Goal: Task Accomplishment & Management: Manage account settings

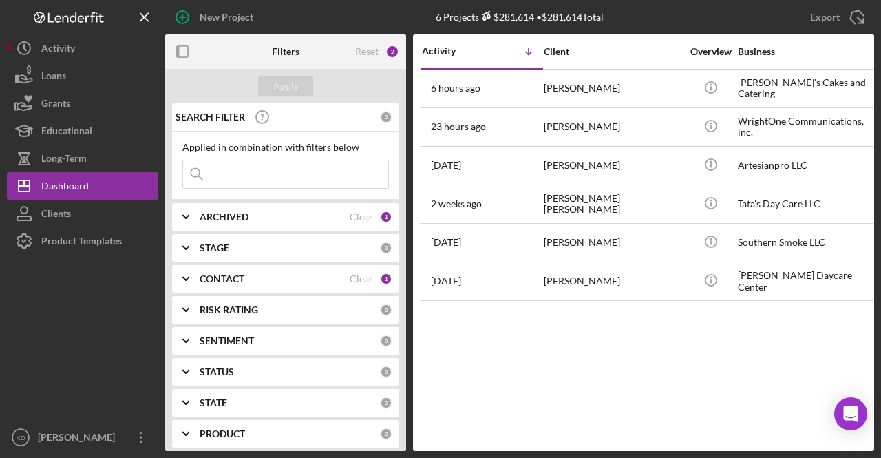
click at [190, 279] on icon "Icon/Expander" at bounding box center [186, 279] width 34 height 34
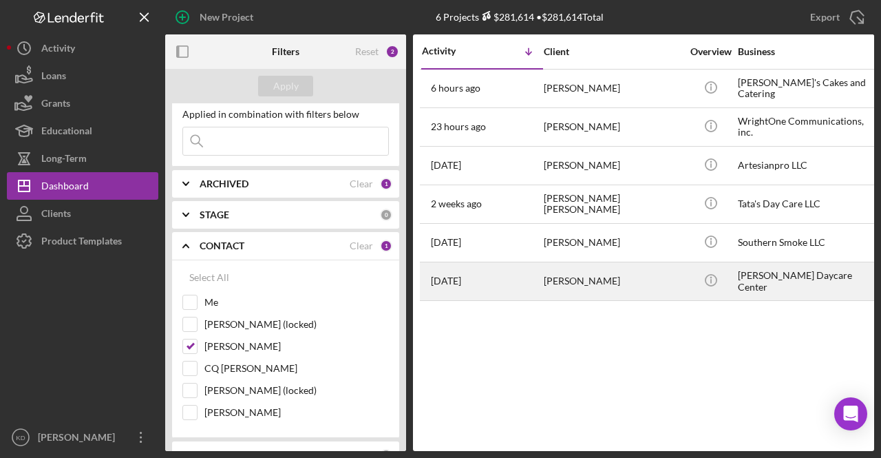
scroll to position [23, 0]
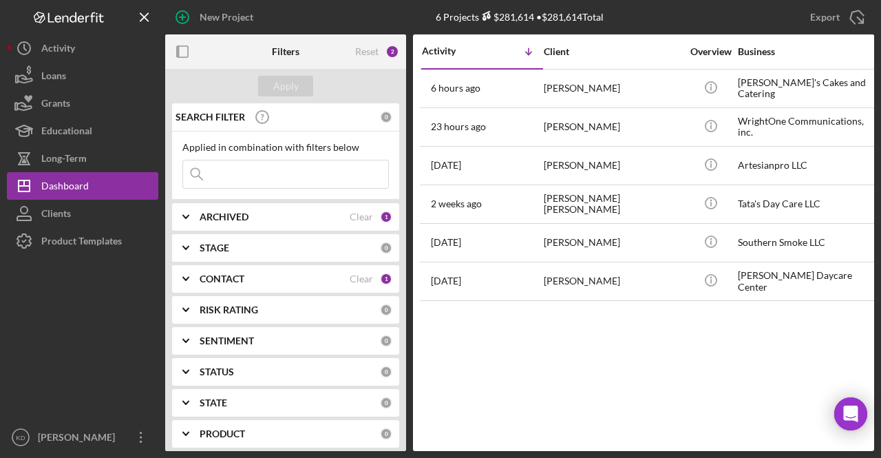
click at [187, 250] on icon "Icon/Expander" at bounding box center [186, 248] width 34 height 34
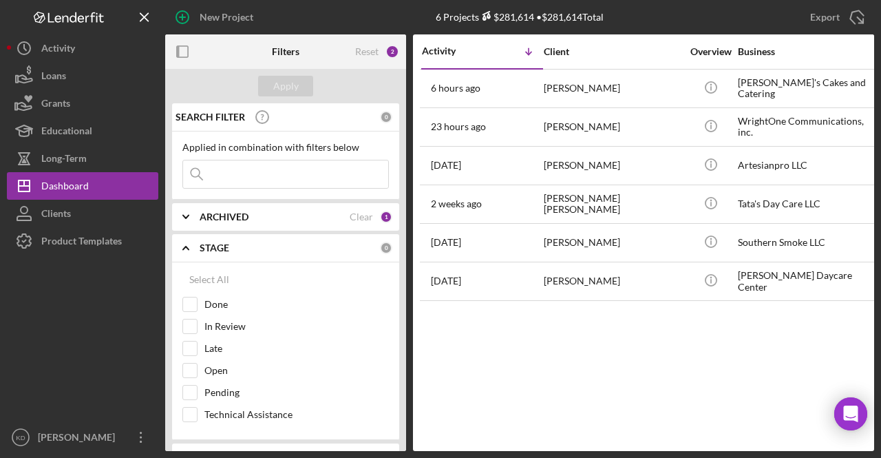
click at [187, 250] on icon "Icon/Expander" at bounding box center [186, 248] width 34 height 34
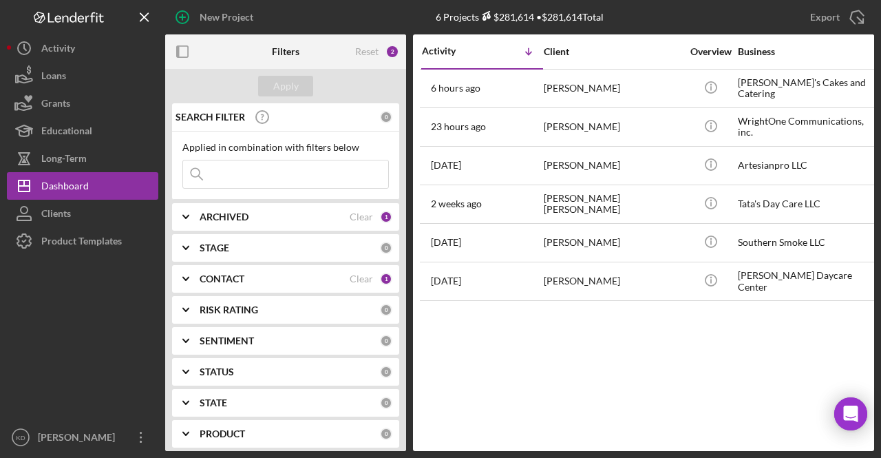
click at [187, 282] on icon "Icon/Expander" at bounding box center [186, 279] width 34 height 34
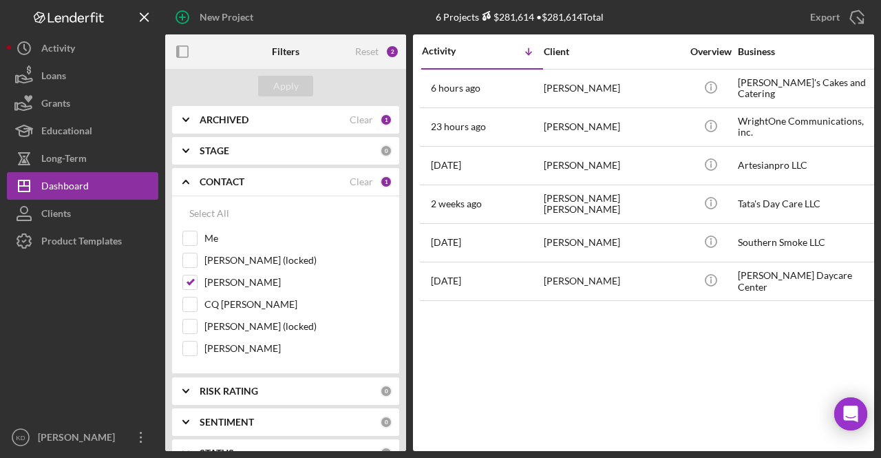
scroll to position [98, 0]
click at [194, 178] on icon "Icon/Expander" at bounding box center [186, 181] width 34 height 34
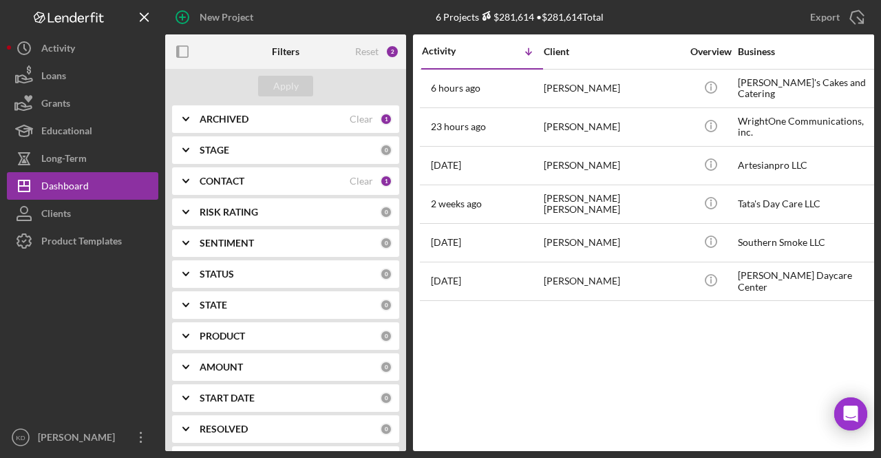
click at [528, 383] on div "Activity Icon/Table Sort Arrow Client Overview Business Contact Product Categor…" at bounding box center [643, 242] width 461 height 417
click at [190, 268] on icon "Icon/Expander" at bounding box center [186, 274] width 34 height 34
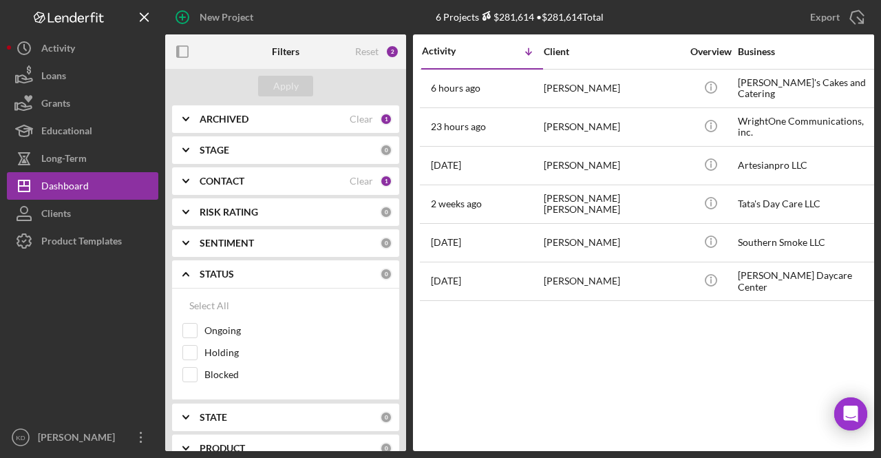
click at [190, 268] on icon "Icon/Expander" at bounding box center [186, 274] width 34 height 34
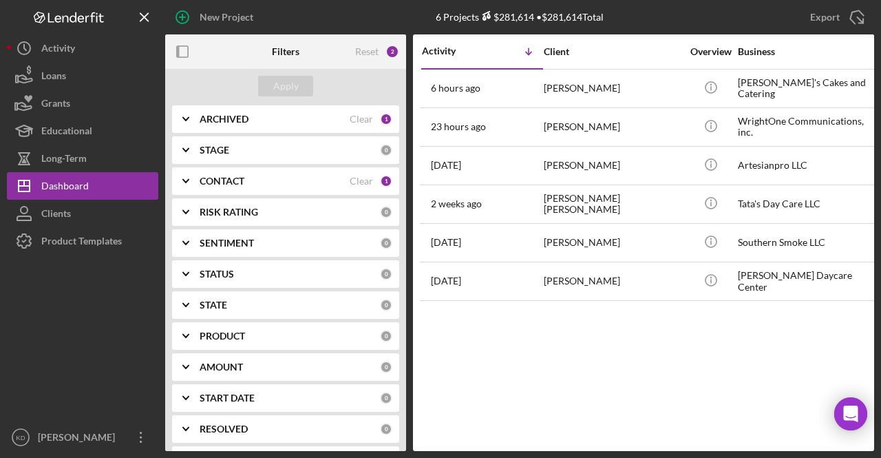
click at [190, 268] on icon "Icon/Expander" at bounding box center [186, 274] width 34 height 34
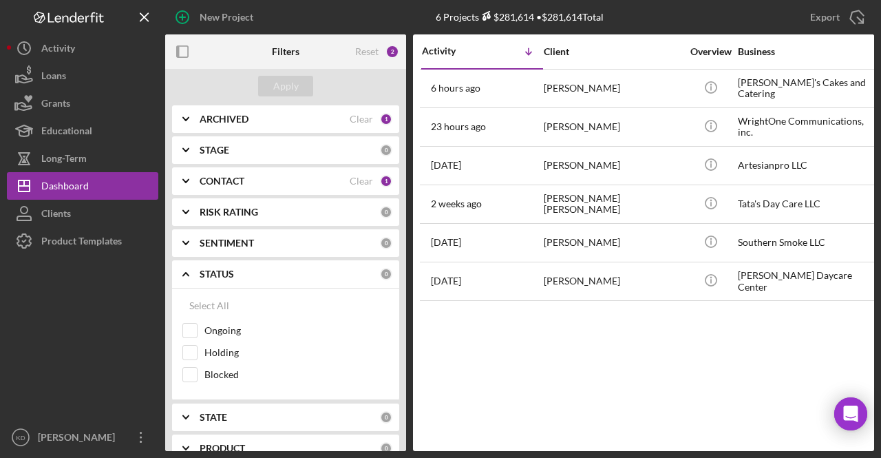
click at [190, 268] on icon "Icon/Expander" at bounding box center [186, 274] width 34 height 34
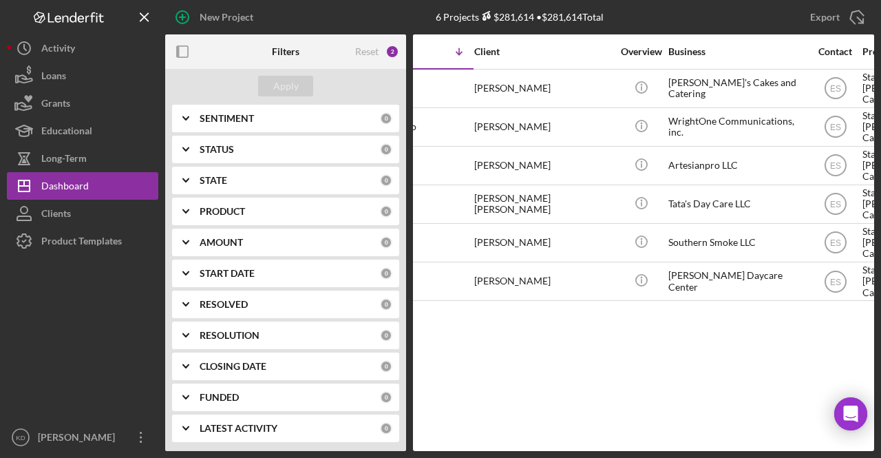
scroll to position [0, 0]
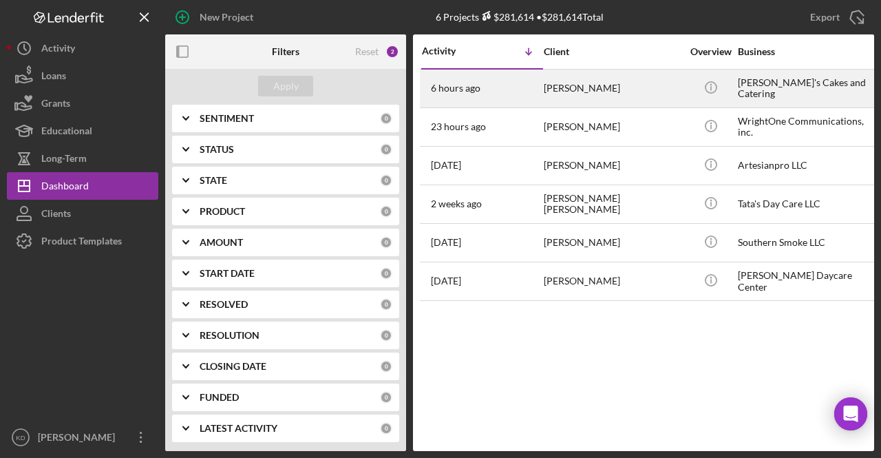
click at [567, 83] on div "[PERSON_NAME]" at bounding box center [613, 88] width 138 height 36
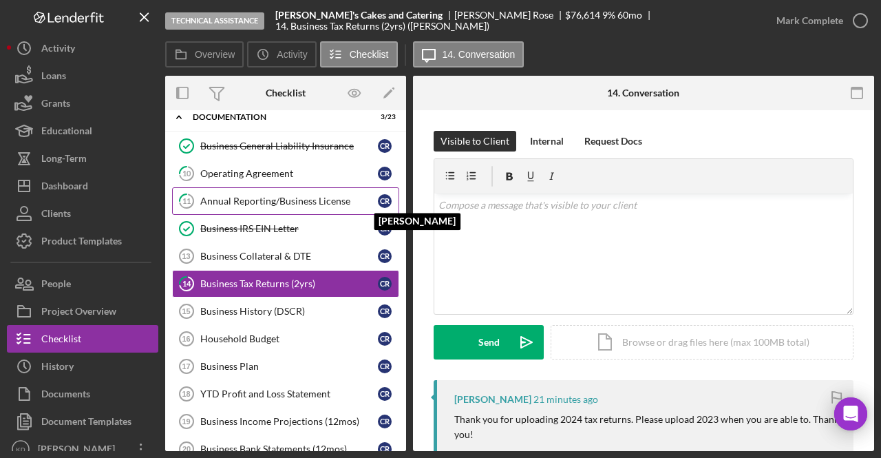
click at [385, 203] on div "C R" at bounding box center [385, 201] width 14 height 14
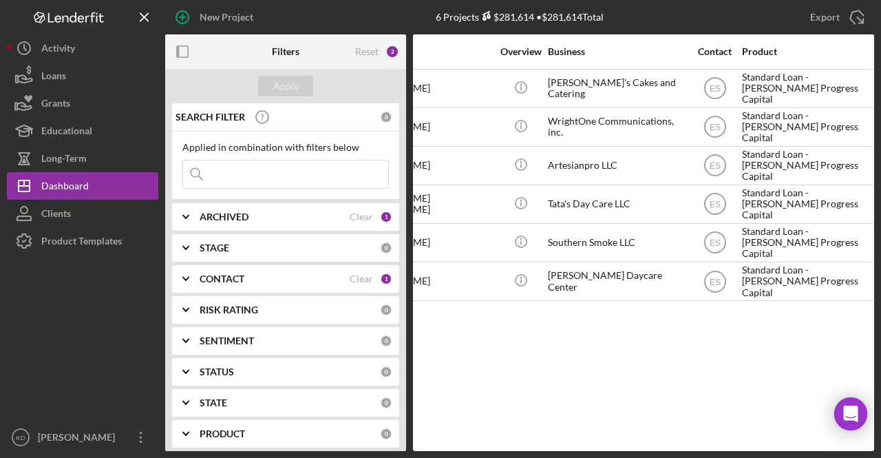
scroll to position [0, 191]
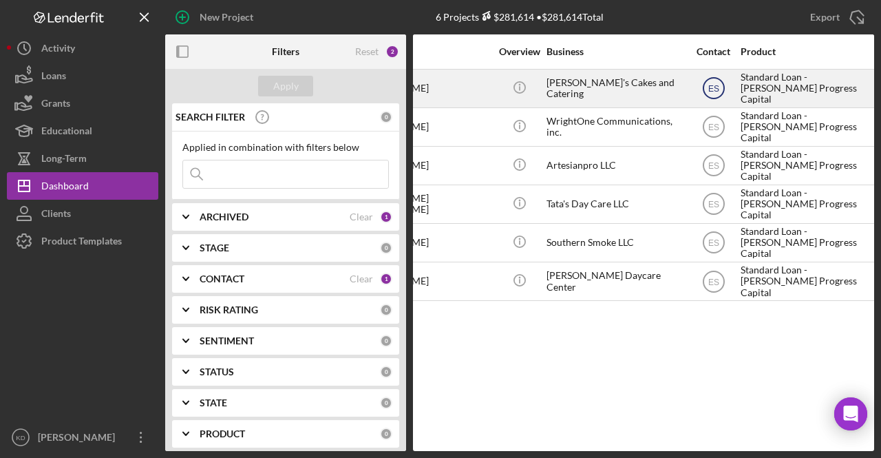
click at [711, 84] on text "ES" at bounding box center [713, 89] width 11 height 10
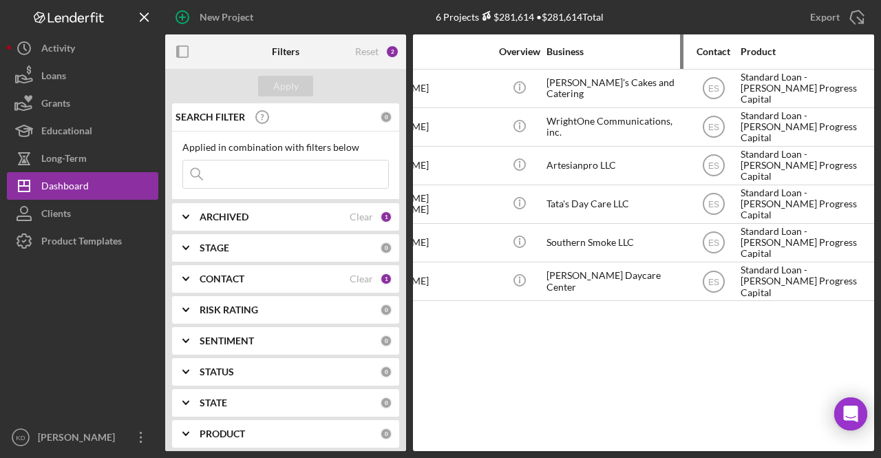
click at [664, 65] on div "Business" at bounding box center [616, 51] width 138 height 33
drag, startPoint x: 568, startPoint y: 451, endPoint x: 523, endPoint y: 445, distance: 45.2
click at [523, 445] on div "New Project 6 Projects $281,614 • $281,614 Total Export Icon/Export Filters Res…" at bounding box center [440, 229] width 881 height 458
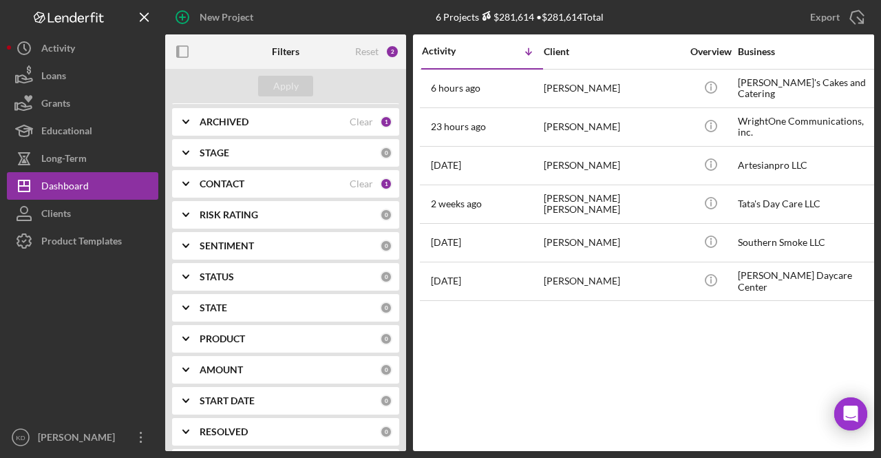
scroll to position [95, 0]
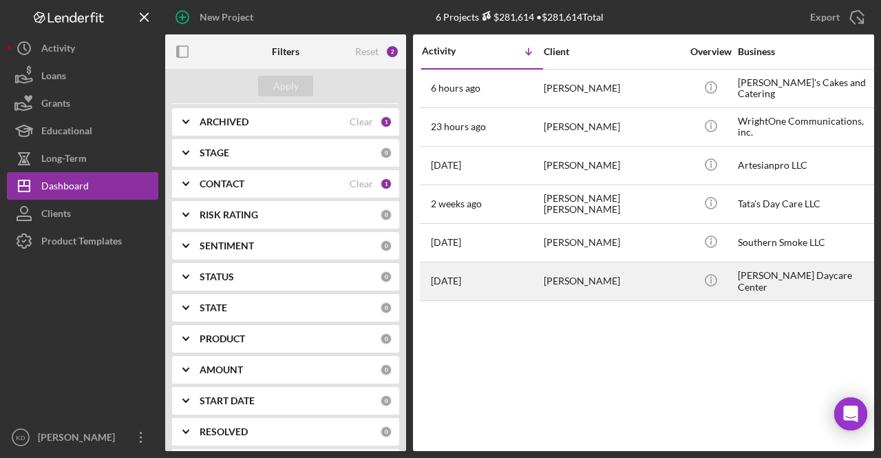
click at [644, 287] on div "[PERSON_NAME]" at bounding box center [613, 281] width 138 height 36
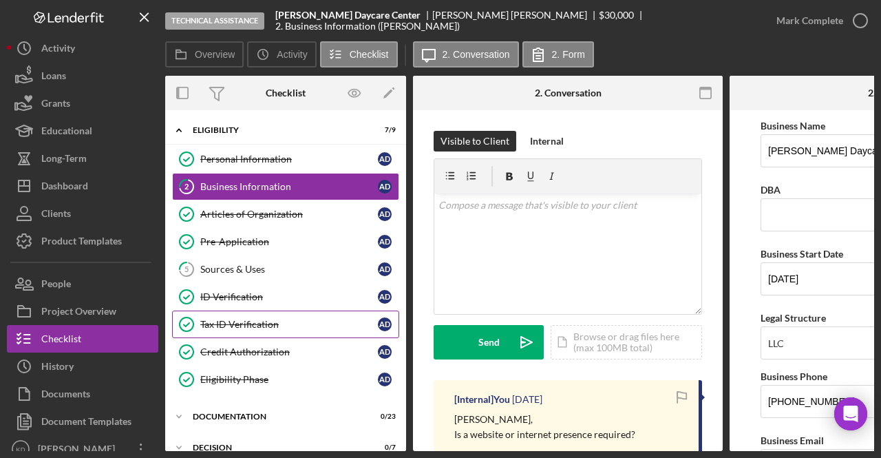
scroll to position [110, 0]
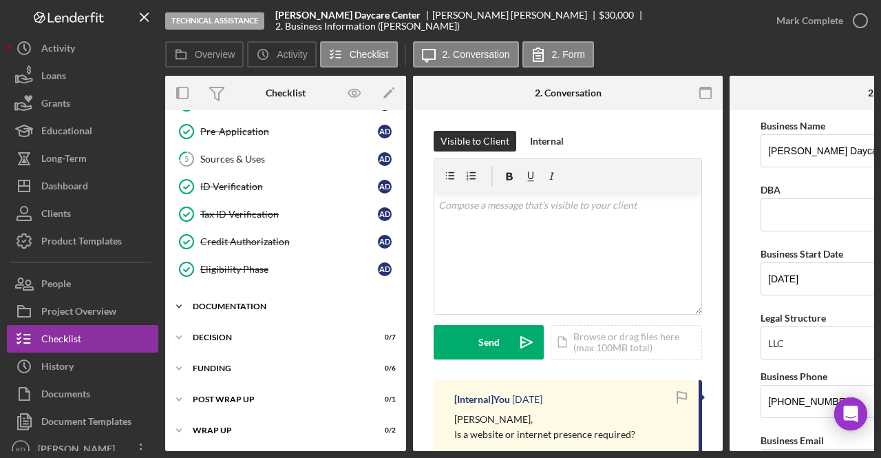
click at [182, 299] on icon "Icon/Expander" at bounding box center [179, 307] width 28 height 28
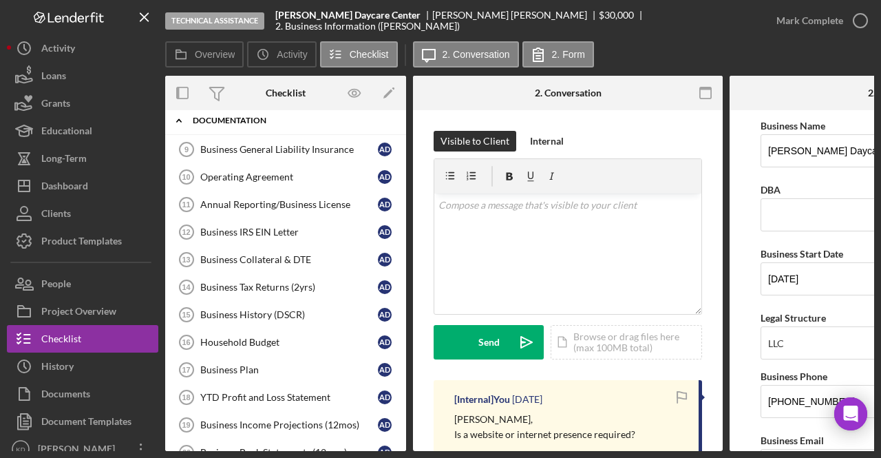
scroll to position [299, 0]
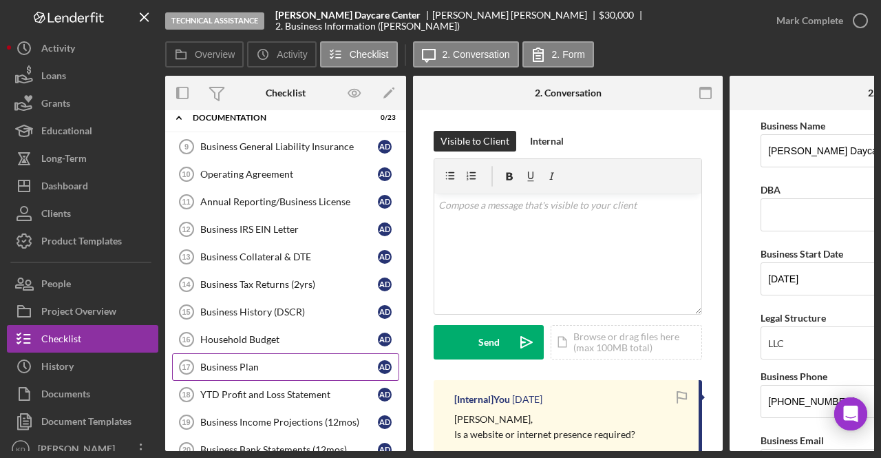
drag, startPoint x: 266, startPoint y: 350, endPoint x: 205, endPoint y: 357, distance: 61.7
click at [205, 361] on div "Business Plan" at bounding box center [289, 366] width 178 height 11
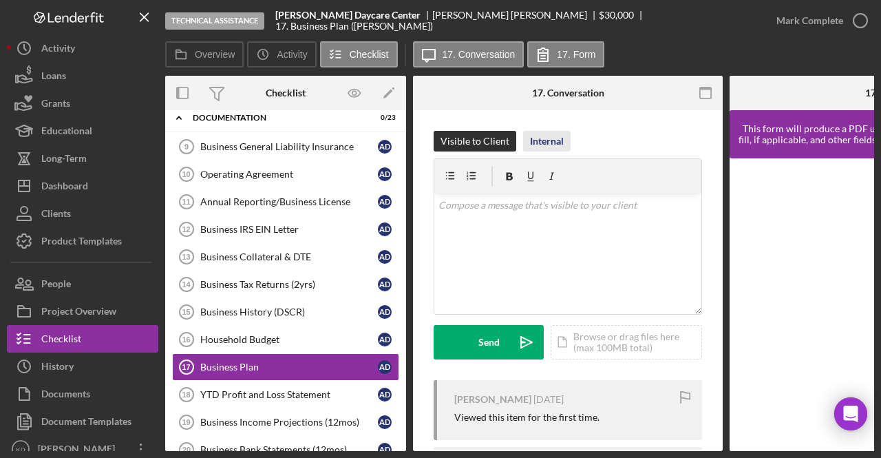
click at [549, 134] on div "Internal" at bounding box center [547, 141] width 34 height 21
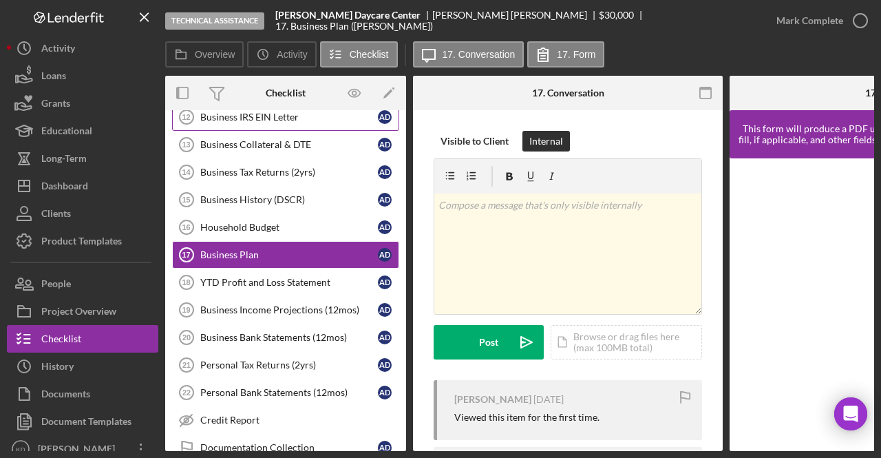
scroll to position [412, 0]
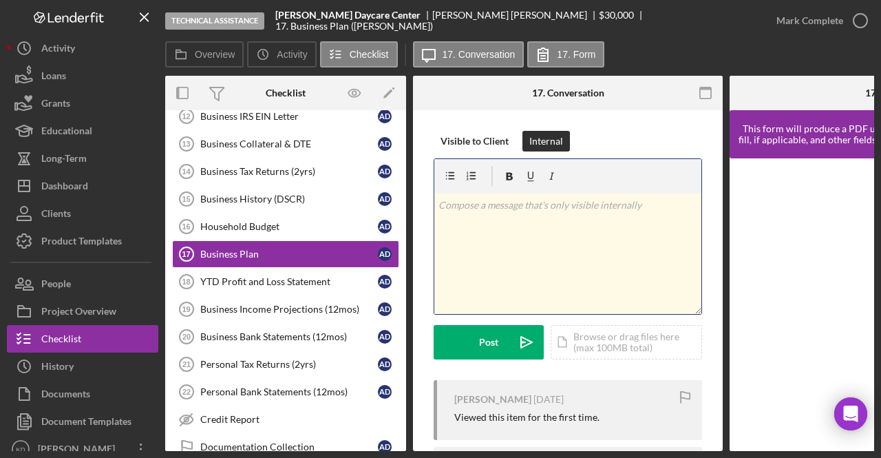
click at [540, 237] on div "v Color teal Color pink Remove color Add row above Add row below Add column bef…" at bounding box center [567, 253] width 267 height 120
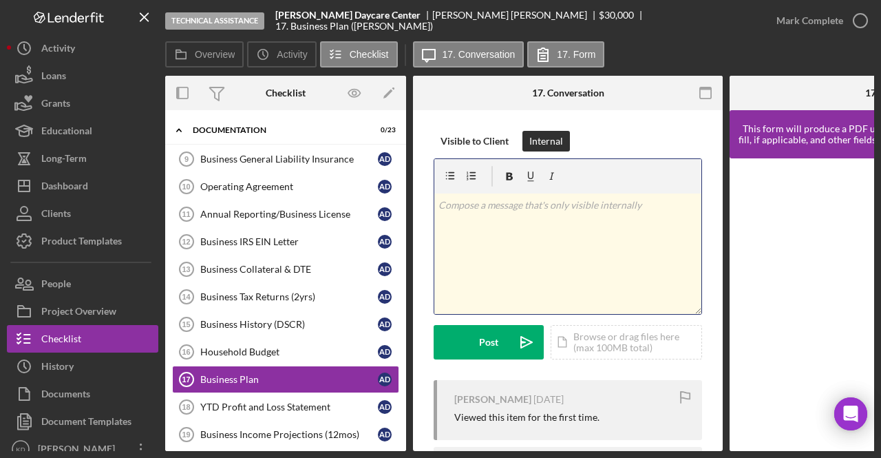
scroll to position [284, 0]
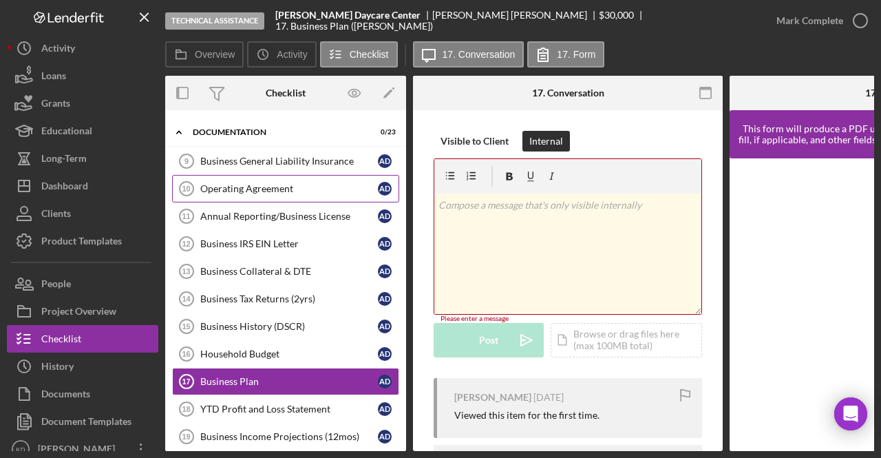
click at [266, 175] on link "Operating Agreement 10 Operating Agreement A D" at bounding box center [285, 189] width 227 height 28
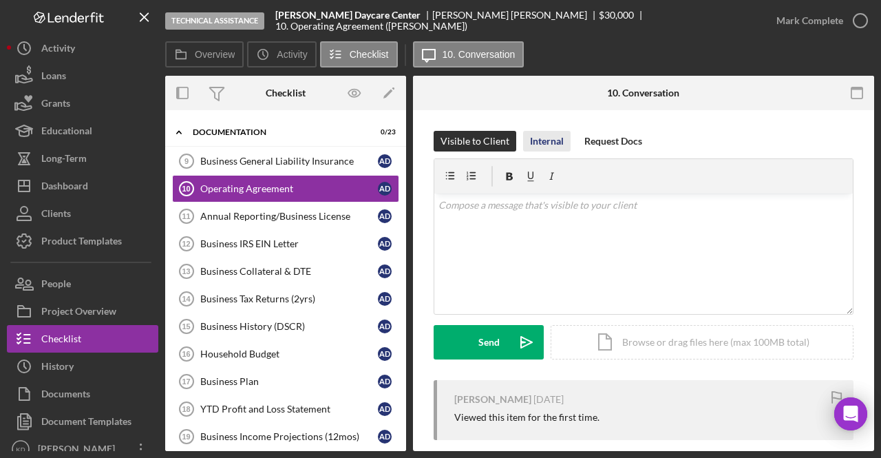
click at [555, 136] on div "Internal" at bounding box center [547, 141] width 34 height 21
